Goal: Information Seeking & Learning: Learn about a topic

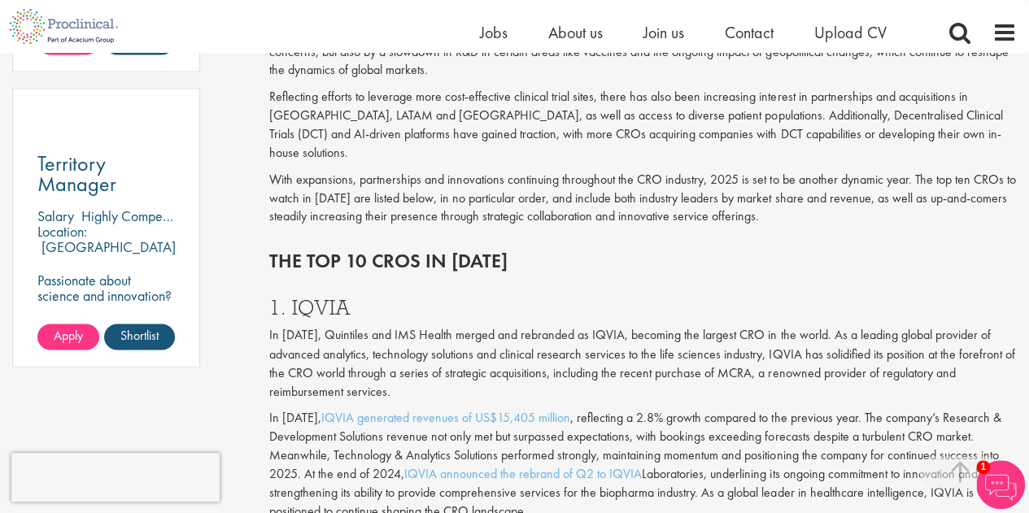
scroll to position [1219, 0]
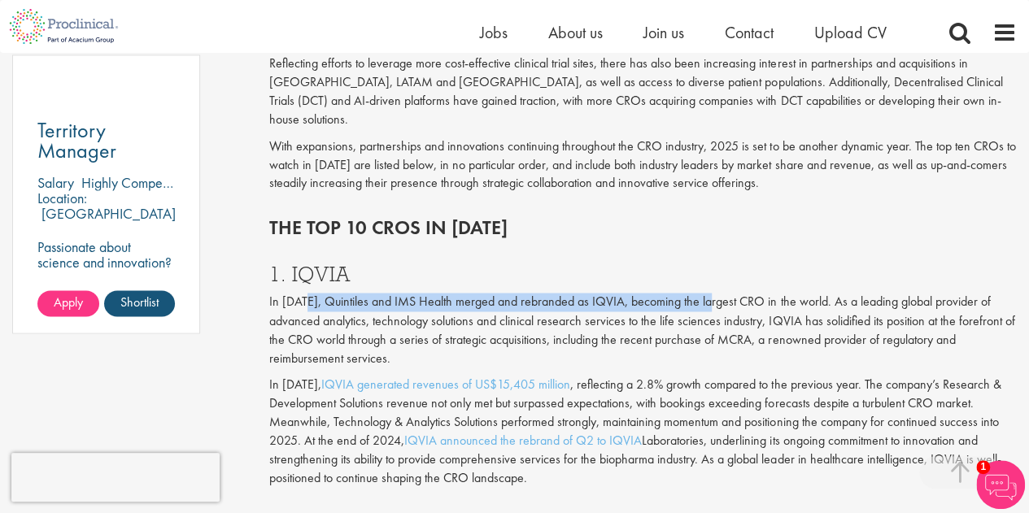
drag, startPoint x: 405, startPoint y: 287, endPoint x: 713, endPoint y: 290, distance: 307.6
click at [713, 293] on p "In [DATE], Quintiles and IMS Health merged and rebranded as IQVIA, becoming the…" at bounding box center [643, 330] width 748 height 74
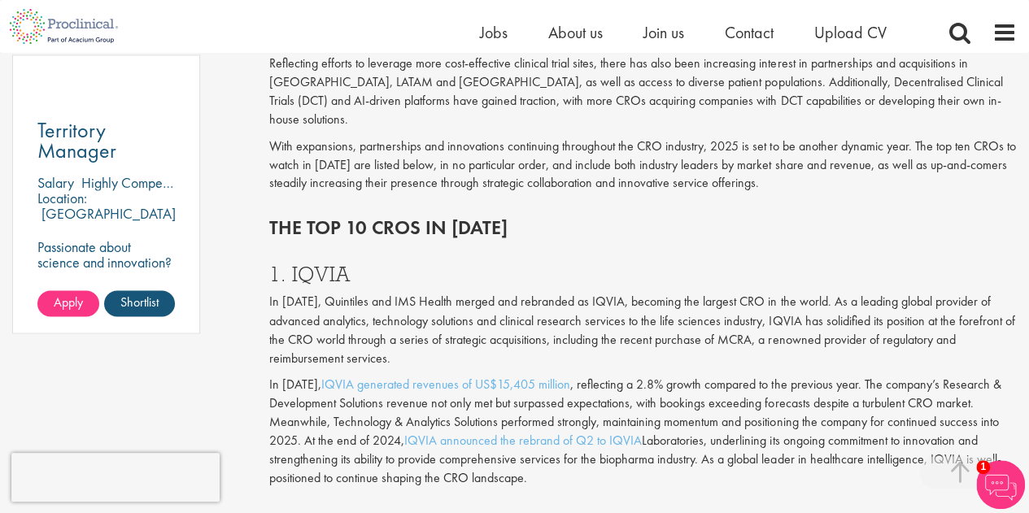
click at [711, 304] on p "In [DATE], Quintiles and IMS Health merged and rebranded as IQVIA, becoming the…" at bounding box center [643, 330] width 748 height 74
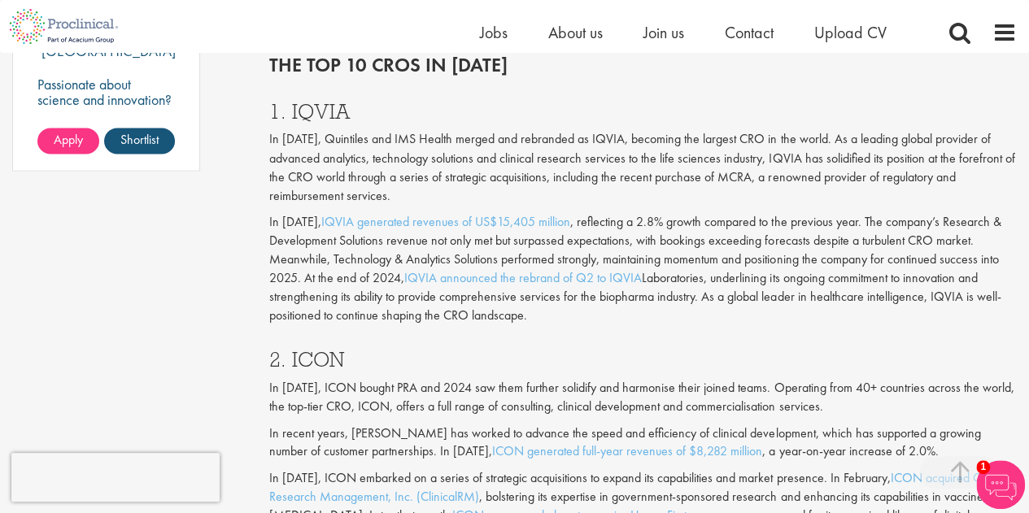
scroll to position [1463, 0]
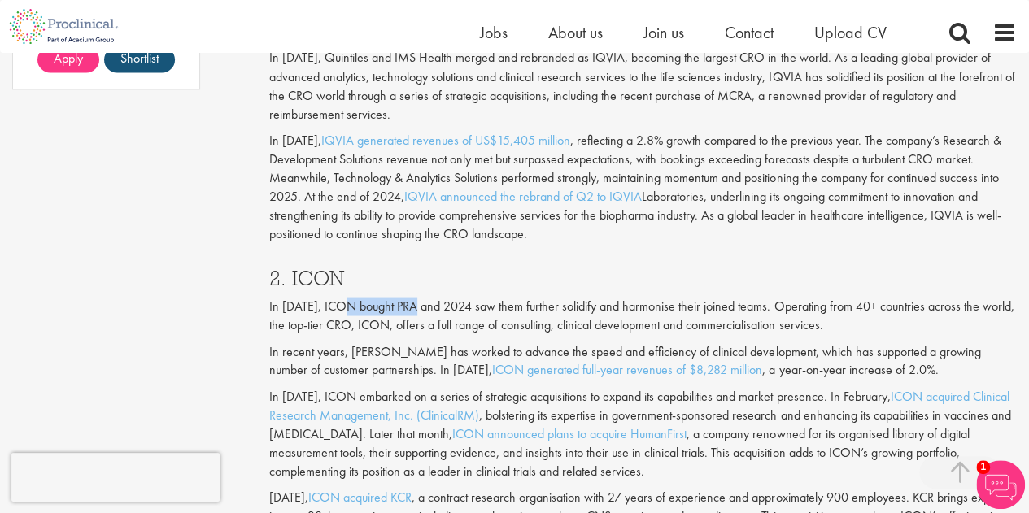
click at [421, 297] on p "In [DATE], ICON bought PRA and 2024 saw them further solidify and harmonise the…" at bounding box center [643, 315] width 748 height 37
click at [482, 297] on p "In [DATE], ICON bought PRA and 2024 saw them further solidify and harmonise the…" at bounding box center [643, 315] width 748 height 37
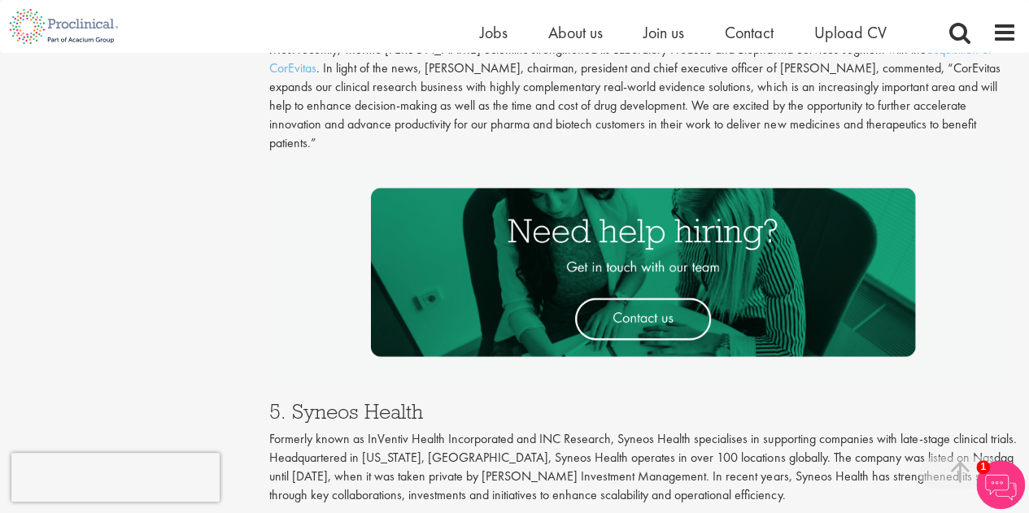
scroll to position [2683, 0]
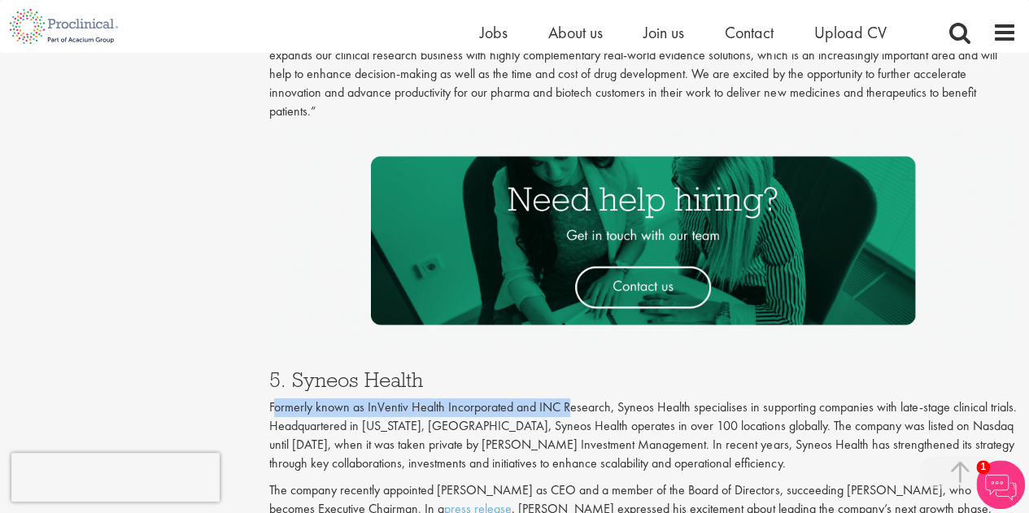
drag, startPoint x: 275, startPoint y: 319, endPoint x: 576, endPoint y: 318, distance: 301.0
click at [571, 399] on p "Formerly known as InVentiv Health Incorporated and INC Research, Syneos Health …" at bounding box center [643, 436] width 748 height 74
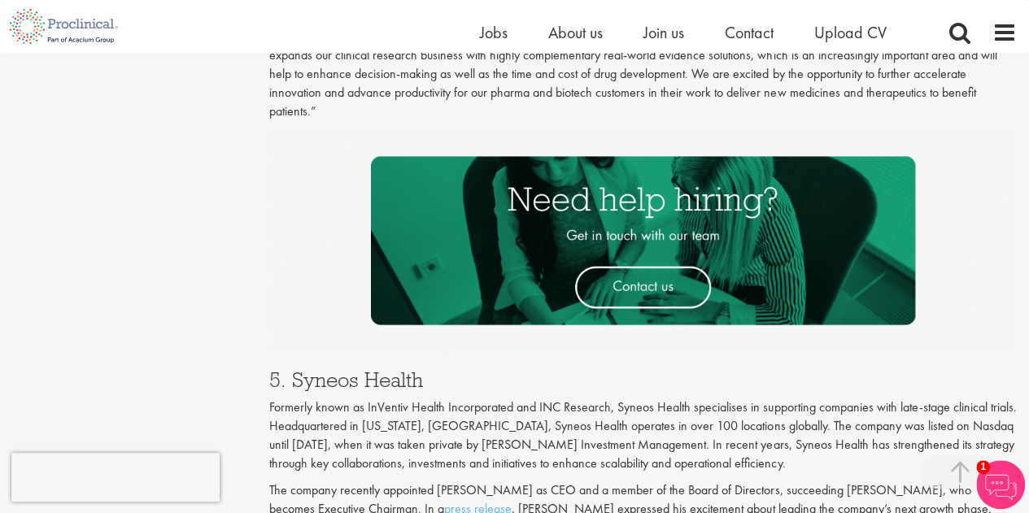
click at [579, 399] on p "Formerly known as InVentiv Health Incorporated and INC Research, Syneos Health …" at bounding box center [643, 436] width 748 height 74
drag, startPoint x: 629, startPoint y: 317, endPoint x: 825, endPoint y: 314, distance: 196.1
click at [823, 399] on p "Formerly known as InVentiv Health Incorporated and INC Research, Syneos Health …" at bounding box center [643, 436] width 748 height 74
click at [714, 399] on p "Formerly known as InVentiv Health Incorporated and INC Research, Syneos Health …" at bounding box center [643, 436] width 748 height 74
drag, startPoint x: 251, startPoint y: 339, endPoint x: 537, endPoint y: 333, distance: 286.5
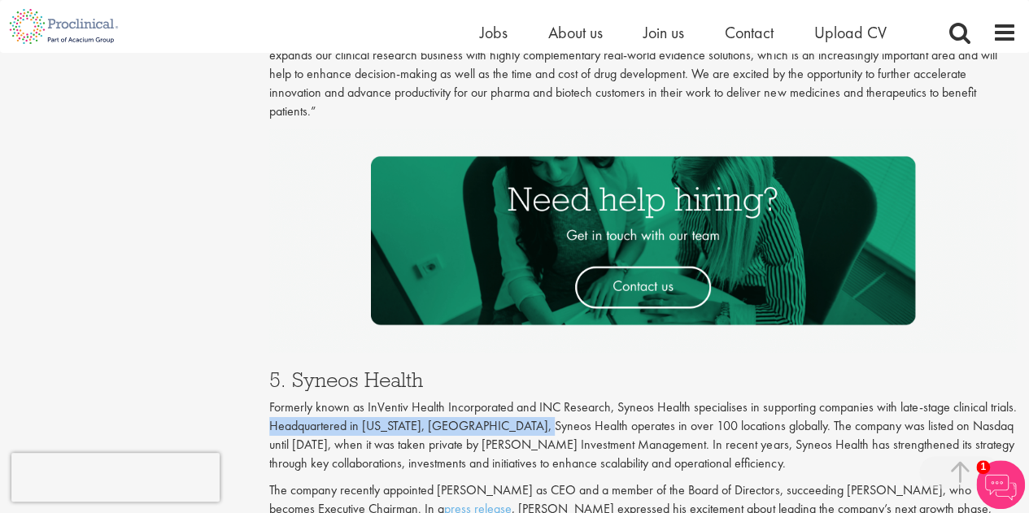
click at [592, 399] on p "Formerly known as InVentiv Health Incorporated and INC Research, Syneos Health …" at bounding box center [643, 436] width 748 height 74
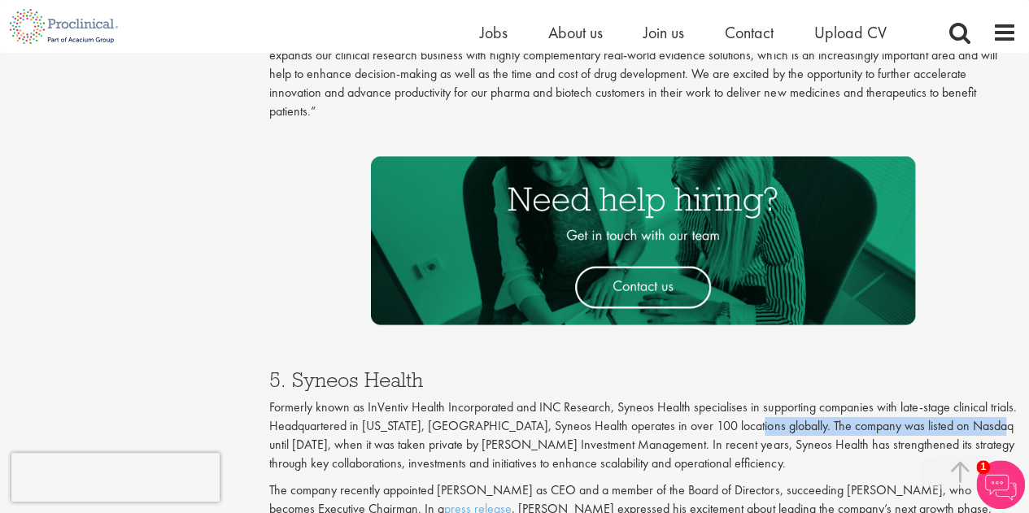
drag, startPoint x: 760, startPoint y: 334, endPoint x: 962, endPoint y: 338, distance: 201.8
click at [984, 399] on p "Formerly known as InVentiv Health Incorporated and INC Research, Syneos Health …" at bounding box center [643, 436] width 748 height 74
drag, startPoint x: 761, startPoint y: 364, endPoint x: 502, endPoint y: 364, distance: 258.7
click at [759, 399] on p "Formerly known as InVentiv Health Incorporated and INC Research, Syneos Health …" at bounding box center [643, 436] width 748 height 74
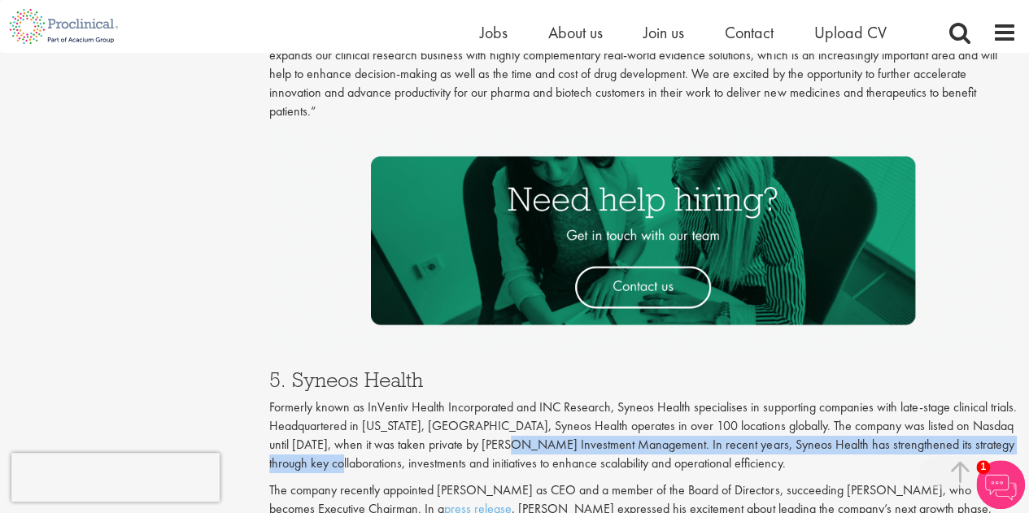
drag, startPoint x: 291, startPoint y: 365, endPoint x: 496, endPoint y: 357, distance: 205.2
click at [496, 399] on p "Formerly known as InVentiv Health Incorporated and INC Research, Syneos Health …" at bounding box center [643, 436] width 748 height 74
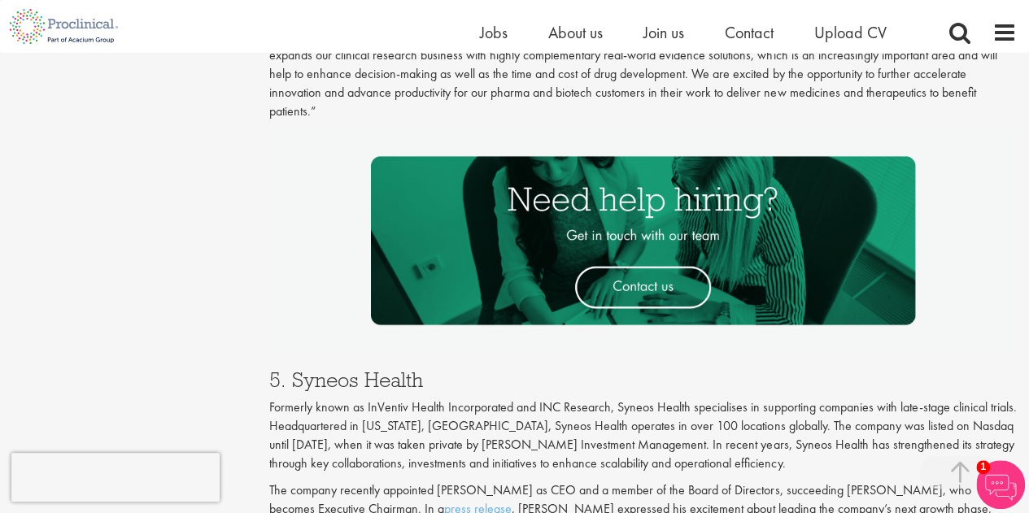
click at [460, 399] on p "Formerly known as InVentiv Health Incorporated and INC Research, Syneos Health …" at bounding box center [643, 436] width 748 height 74
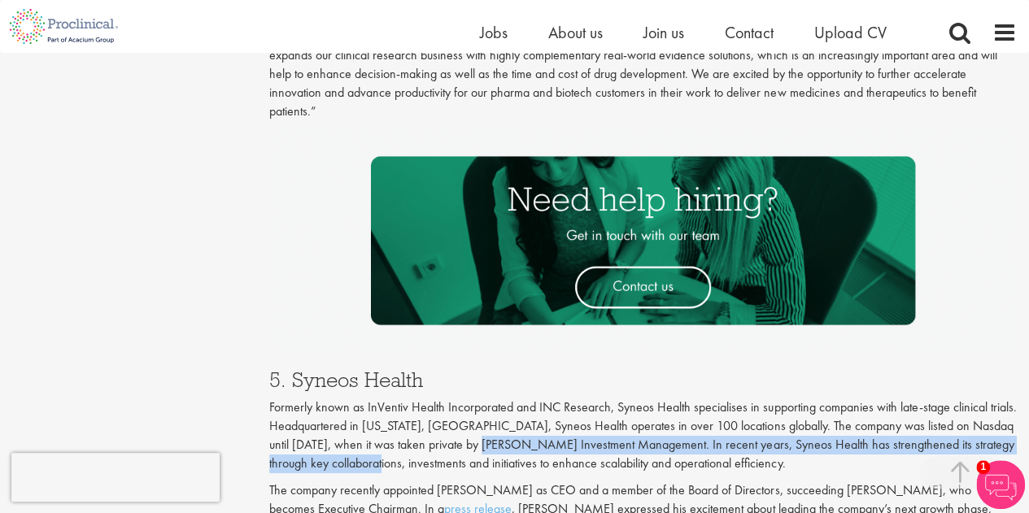
drag, startPoint x: 332, startPoint y: 362, endPoint x: 469, endPoint y: 352, distance: 137.0
click at [469, 399] on p "Formerly known as InVentiv Health Incorporated and INC Research, Syneos Health …" at bounding box center [643, 436] width 748 height 74
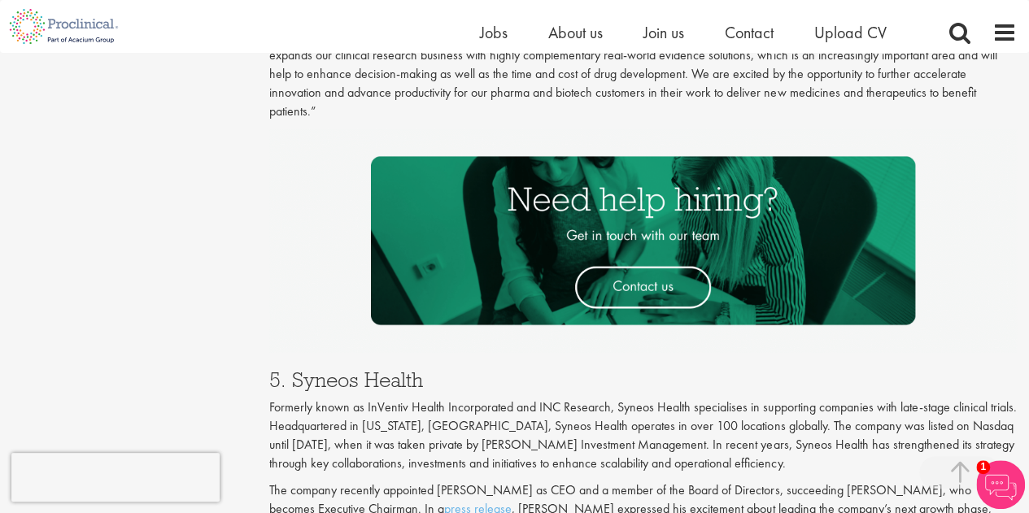
drag, startPoint x: 457, startPoint y: 356, endPoint x: 397, endPoint y: 358, distance: 60.3
click at [456, 399] on p "Formerly known as InVentiv Health Incorporated and INC Research, Syneos Health …" at bounding box center [643, 436] width 748 height 74
drag, startPoint x: 427, startPoint y: 356, endPoint x: 571, endPoint y: 354, distance: 144.0
click at [571, 399] on p "Formerly known as InVentiv Health Incorporated and INC Research, Syneos Health …" at bounding box center [643, 436] width 748 height 74
click at [644, 399] on p "Formerly known as InVentiv Health Incorporated and INC Research, Syneos Health …" at bounding box center [643, 436] width 748 height 74
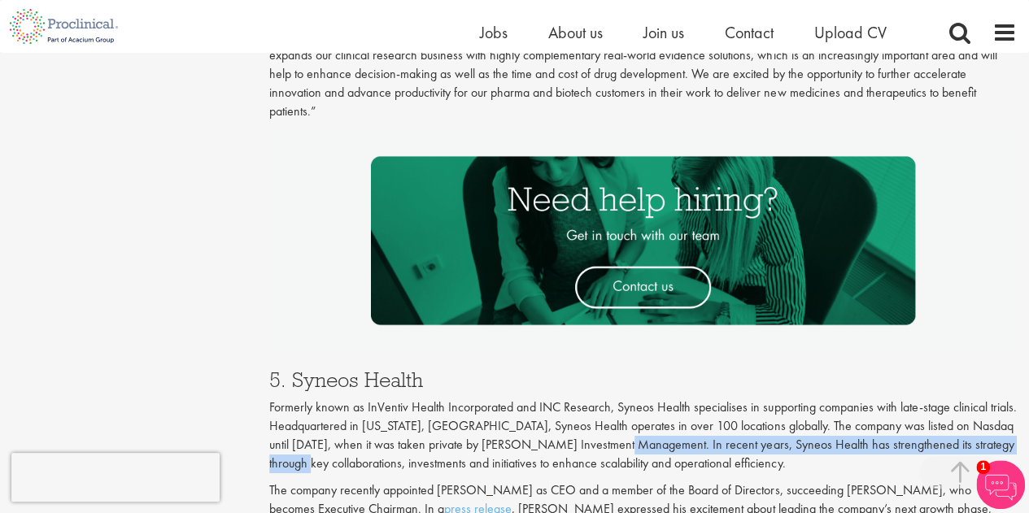
drag, startPoint x: 600, startPoint y: 353, endPoint x: 1010, endPoint y: 353, distance: 410.1
click at [1010, 399] on p "Formerly known as InVentiv Health Incorporated and INC Research, Syneos Health …" at bounding box center [643, 436] width 748 height 74
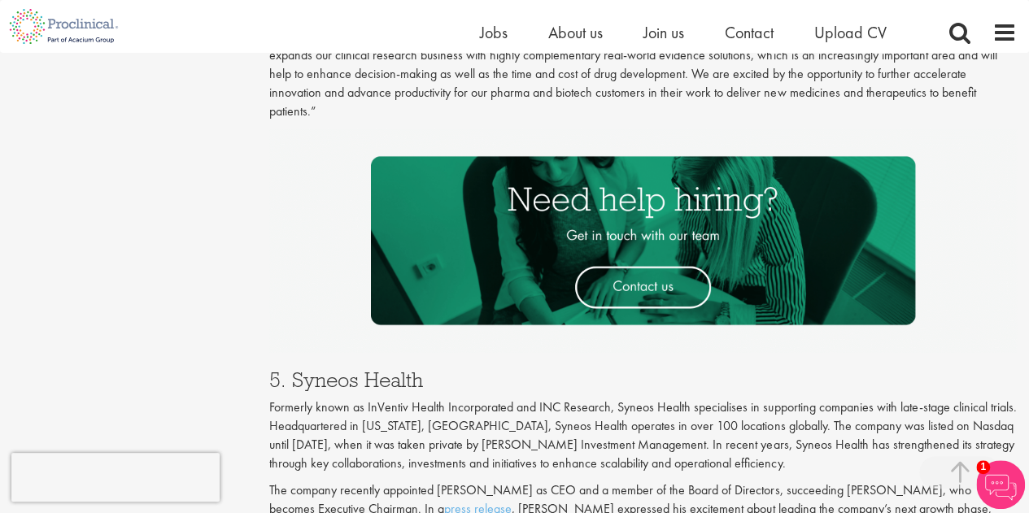
click at [337, 383] on div "5. Syneos Health Formerly known as InVentiv Health Incorporated and INC Researc…" at bounding box center [643, 449] width 772 height 192
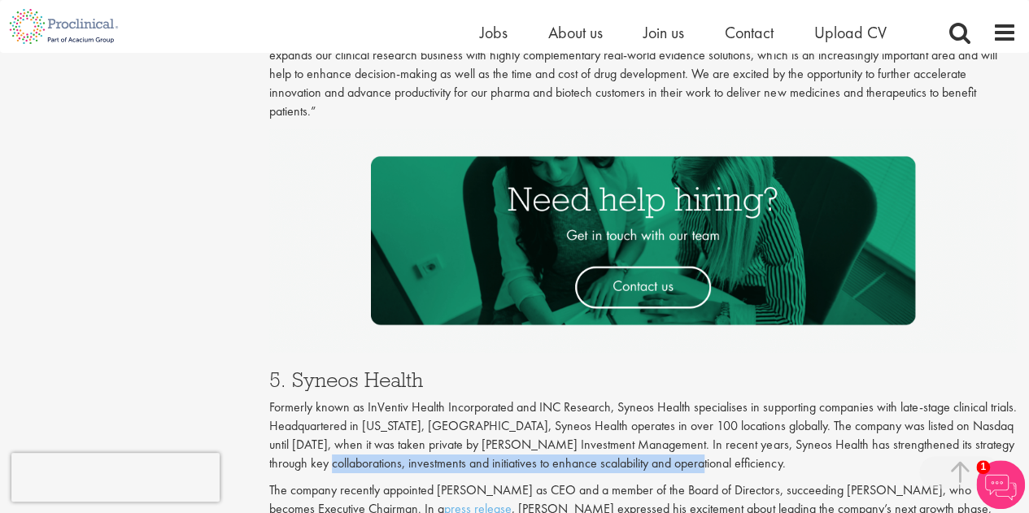
drag, startPoint x: 275, startPoint y: 375, endPoint x: 591, endPoint y: 393, distance: 316.2
click at [672, 399] on p "Formerly known as InVentiv Health Incorporated and INC Research, Syneos Health …" at bounding box center [643, 436] width 748 height 74
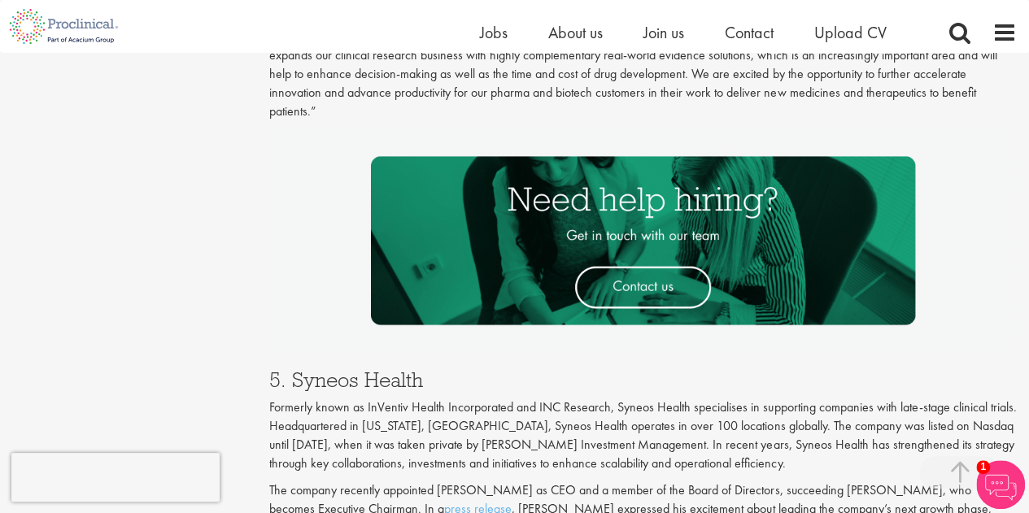
click at [469, 482] on p "The company recently appointed [PERSON_NAME] as CEO and a member of the Board o…" at bounding box center [643, 510] width 748 height 56
drag, startPoint x: 439, startPoint y: 401, endPoint x: 763, endPoint y: 393, distance: 323.9
click at [763, 482] on p "The company recently appointed [PERSON_NAME] as CEO and a member of the Board o…" at bounding box center [643, 510] width 748 height 56
click at [749, 482] on p "The company recently appointed [PERSON_NAME] as CEO and a member of the Board o…" at bounding box center [643, 510] width 748 height 56
drag, startPoint x: 757, startPoint y: 396, endPoint x: 867, endPoint y: 401, distance: 110.8
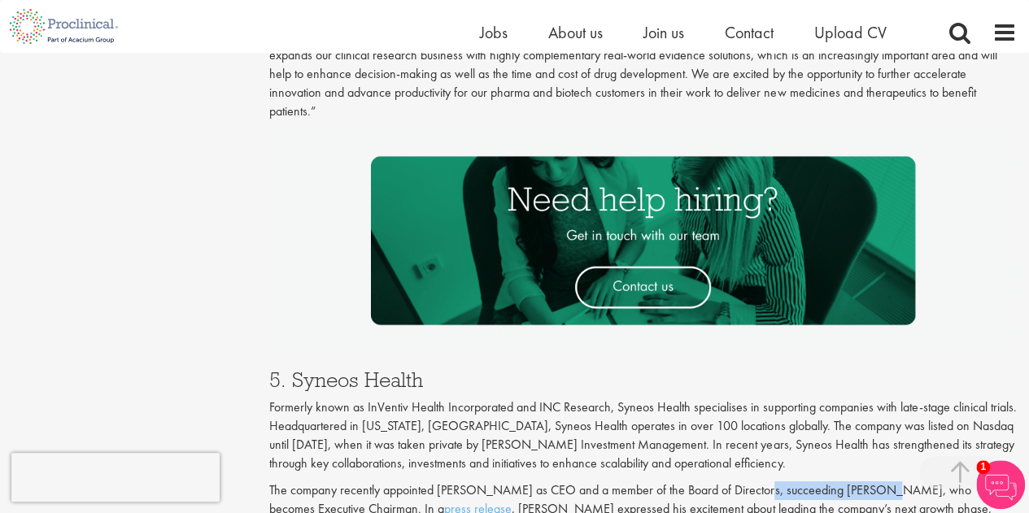
click at [868, 482] on p "The company recently appointed [PERSON_NAME] as CEO and a member of the Board o…" at bounding box center [643, 510] width 748 height 56
drag, startPoint x: 519, startPoint y: 409, endPoint x: 386, endPoint y: 414, distance: 133.5
click at [518, 482] on p "The company recently appointed [PERSON_NAME] as CEO and a member of the Board o…" at bounding box center [643, 510] width 748 height 56
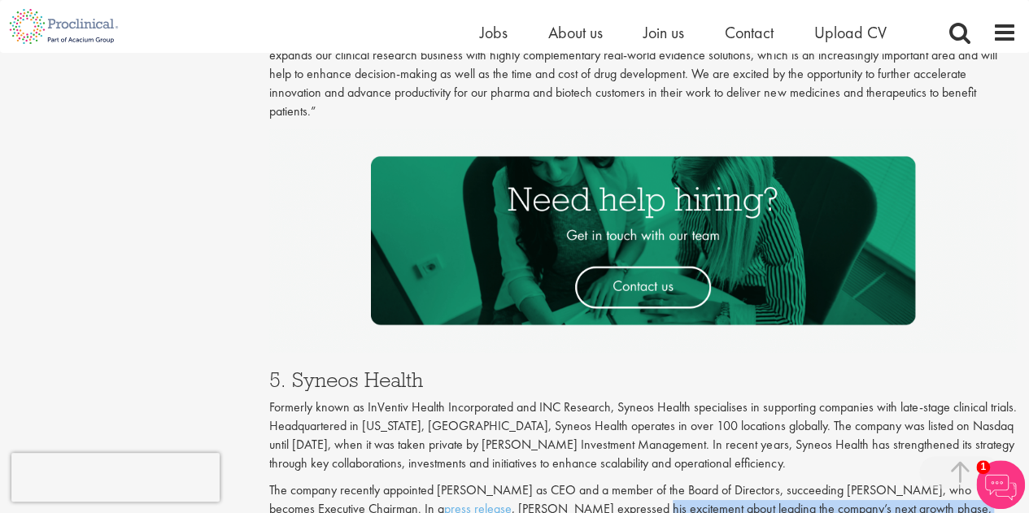
drag, startPoint x: 605, startPoint y: 416, endPoint x: 944, endPoint y: 427, distance: 338.6
click at [943, 482] on p "The company recently appointed [PERSON_NAME] as CEO and a member of the Board o…" at bounding box center [643, 510] width 748 height 56
click at [446, 482] on p "The company recently appointed [PERSON_NAME] as CEO and a member of the Board o…" at bounding box center [643, 510] width 748 height 56
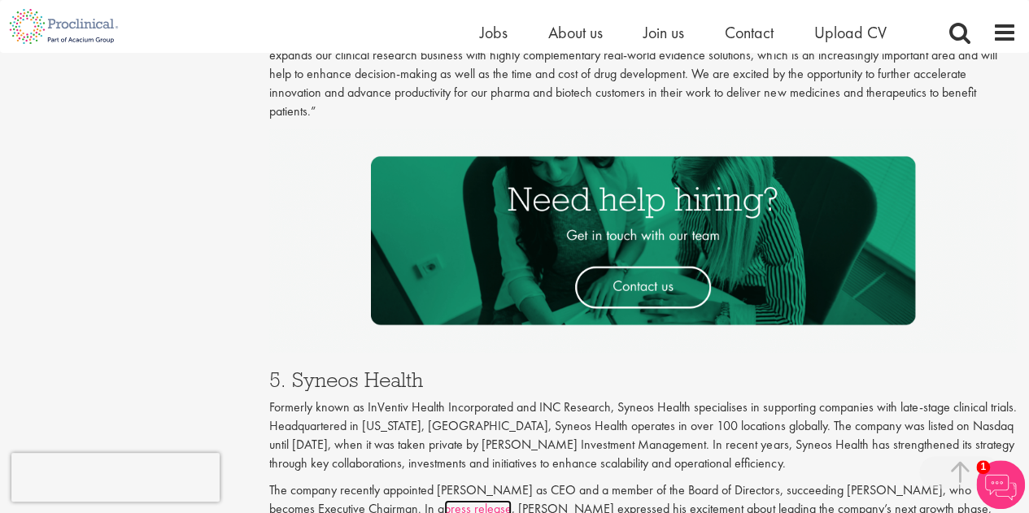
click at [444, 500] on link "press release" at bounding box center [478, 508] width 68 height 17
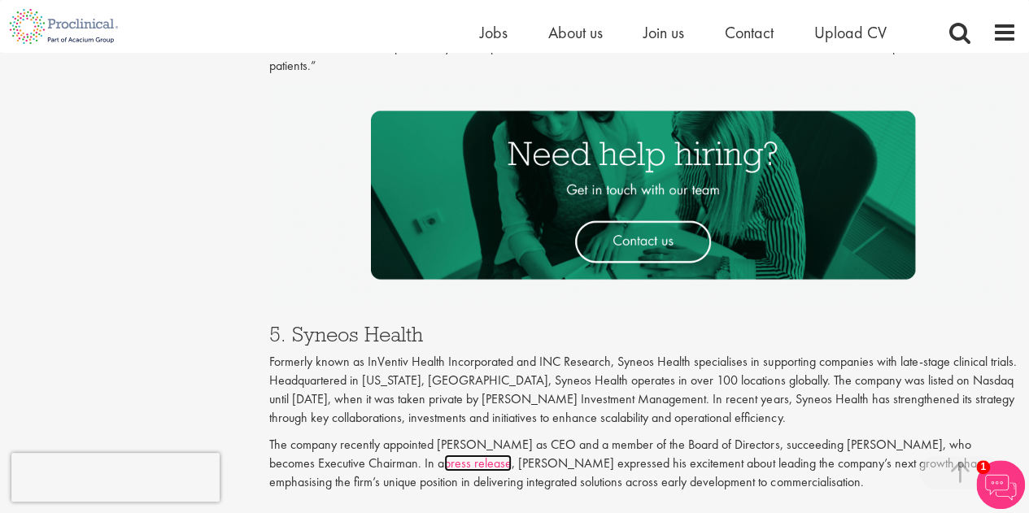
scroll to position [2765, 0]
